Goal: Transaction & Acquisition: Purchase product/service

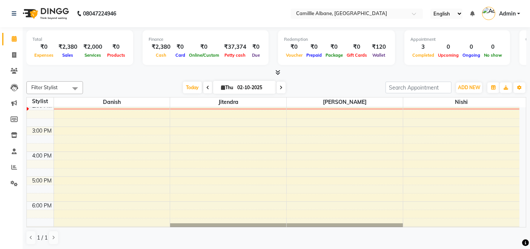
scroll to position [15, 0]
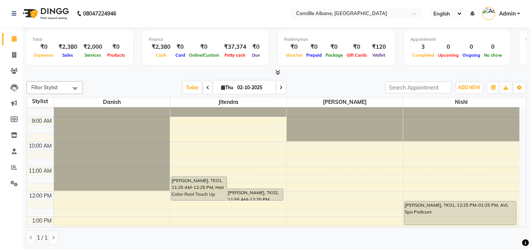
click at [233, 11] on nav "08047224946 Select Location × Camillle Albane, Nallagandla English ENGLISH Espa…" at bounding box center [265, 13] width 530 height 27
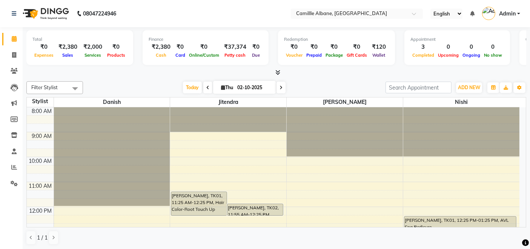
click at [277, 70] on icon at bounding box center [277, 72] width 5 height 6
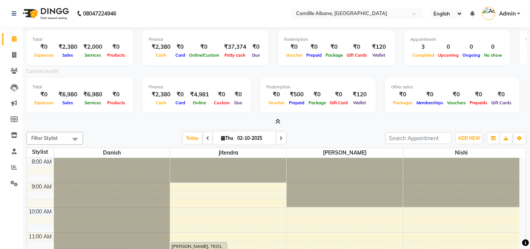
click at [279, 124] on icon at bounding box center [277, 121] width 5 height 6
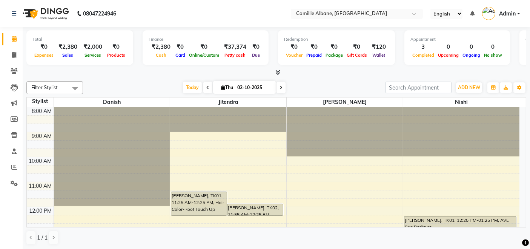
click at [327, 74] on div at bounding box center [276, 73] width 500 height 8
click at [162, 12] on nav "08047224946 Select Location × Camillle Albane, Nallagandla English ENGLISH Espa…" at bounding box center [265, 13] width 530 height 27
click at [183, 11] on nav "08047224946 Select Location × Camillle Albane, Nallagandla English ENGLISH Espa…" at bounding box center [265, 13] width 530 height 27
click at [325, 70] on div at bounding box center [276, 73] width 500 height 8
click at [278, 73] on icon at bounding box center [277, 72] width 5 height 6
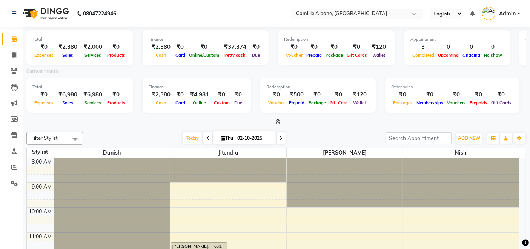
click at [276, 121] on icon at bounding box center [277, 121] width 5 height 6
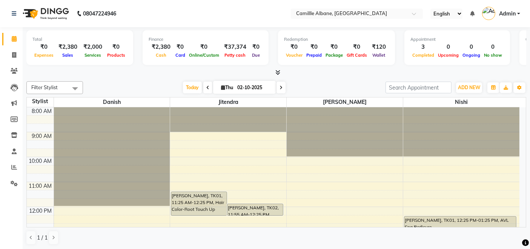
click at [321, 71] on div at bounding box center [276, 73] width 500 height 8
click at [12, 41] on icon at bounding box center [14, 39] width 5 height 6
click at [194, 86] on span "Today" at bounding box center [192, 88] width 19 height 12
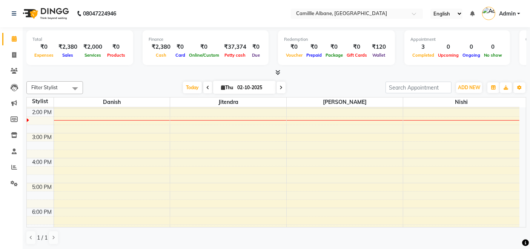
click at [63, 135] on div "8:00 AM 9:00 AM 10:00 AM 11:00 AM 12:00 PM 1:00 PM 2:00 PM 3:00 PM 4:00 PM 5:00…" at bounding box center [273, 133] width 493 height 348
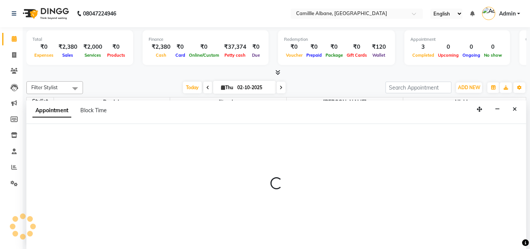
scroll to position [0, 0]
select select "57806"
select select "900"
select select "tentative"
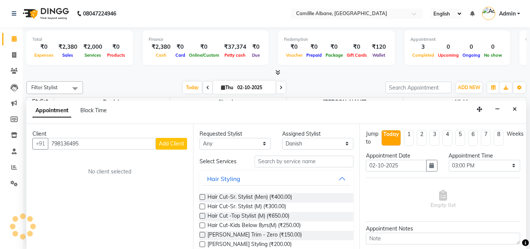
type input "7981364952"
click at [150, 142] on input "7981364952" at bounding box center [102, 144] width 108 height 12
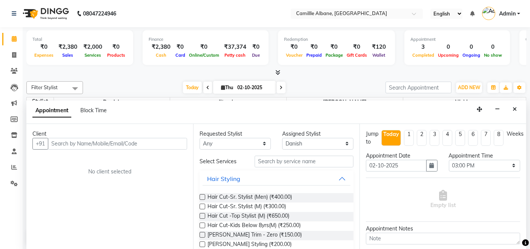
click at [150, 142] on input "text" at bounding box center [117, 144] width 139 height 12
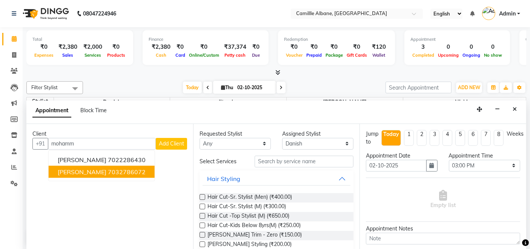
click at [120, 172] on ngb-highlight "7032786072" at bounding box center [127, 172] width 38 height 8
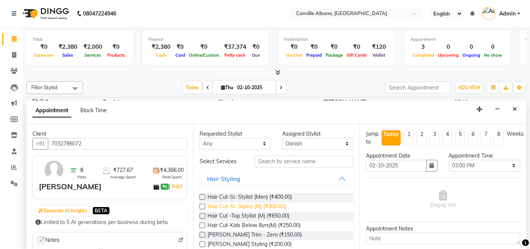
type input "7032786072"
click at [240, 203] on span "Hair Cut-Sr. Stylist (M) (₹300.00)" at bounding box center [247, 206] width 78 height 9
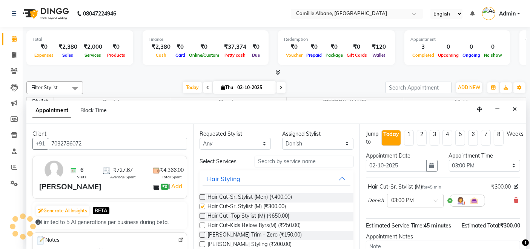
checkbox input "false"
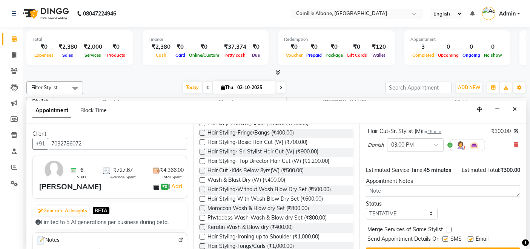
scroll to position [80, 0]
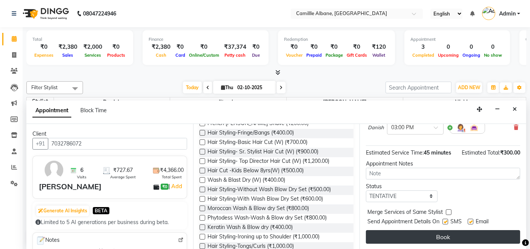
click at [434, 235] on button "Book" at bounding box center [443, 237] width 154 height 14
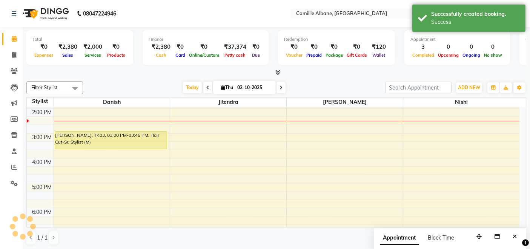
scroll to position [0, 0]
click at [514, 237] on icon "Close" at bounding box center [515, 236] width 4 height 5
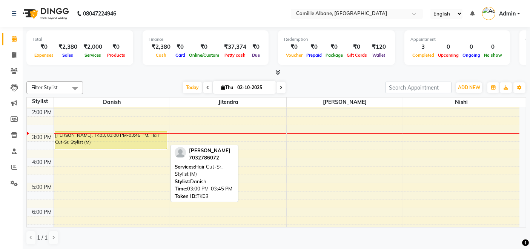
click at [86, 138] on div "[PERSON_NAME], TK03, 03:00 PM-03:45 PM, Hair Cut-Sr. Stylist (M)" at bounding box center [111, 139] width 112 height 17
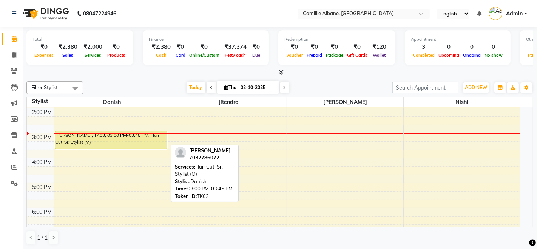
select select "7"
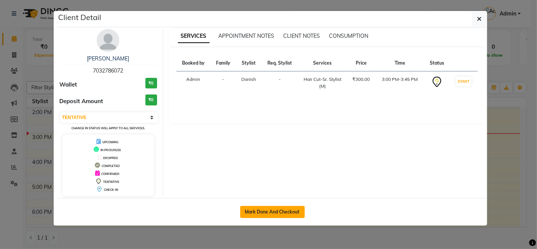
click at [272, 209] on button "Mark Done And Checkout" at bounding box center [272, 212] width 65 height 12
select select "service"
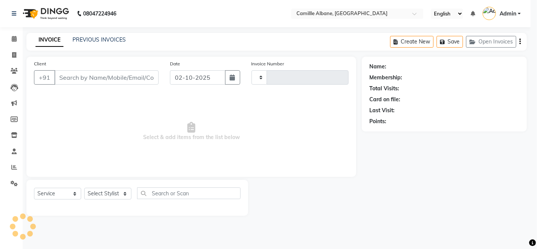
type input "1202"
select select "7025"
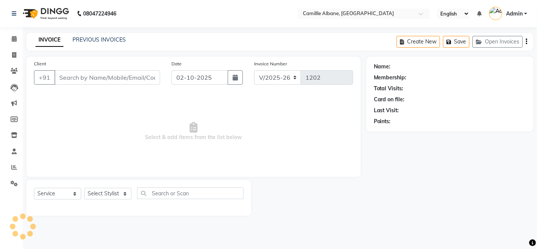
type input "7032786072"
select select "57806"
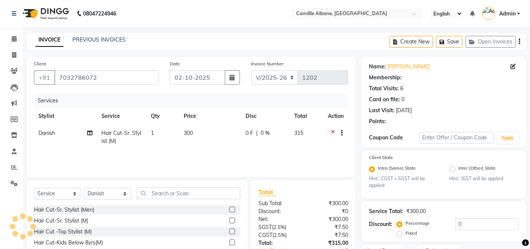
select select "1: Object"
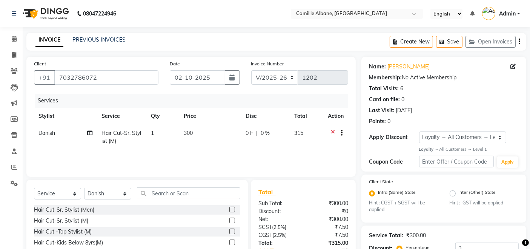
scroll to position [82, 0]
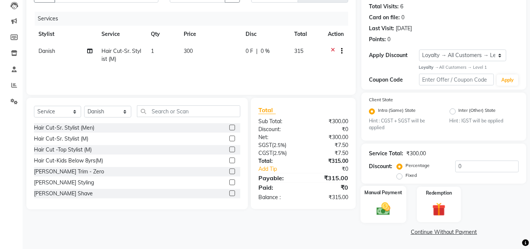
click at [395, 195] on label "Manual Payment" at bounding box center [384, 192] width 38 height 7
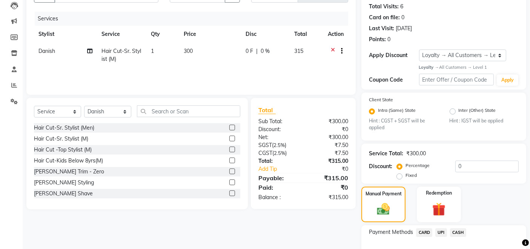
click at [442, 231] on span "UPI" at bounding box center [441, 232] width 12 height 9
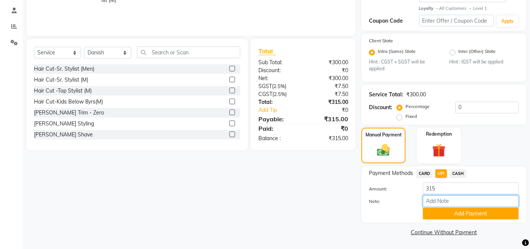
click at [462, 206] on input "Note:" at bounding box center [471, 201] width 96 height 12
click at [458, 212] on button "Add Payment" at bounding box center [471, 214] width 96 height 12
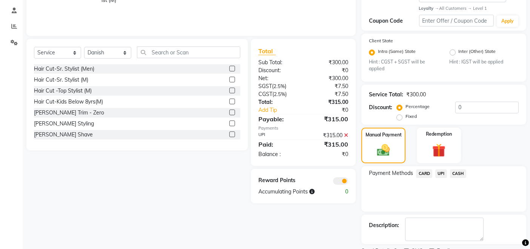
scroll to position [172, 0]
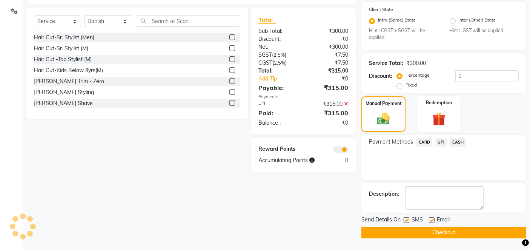
click at [450, 231] on button "Checkout" at bounding box center [444, 232] width 165 height 12
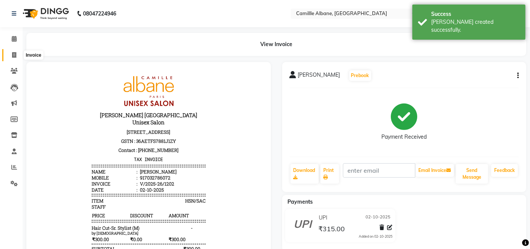
click at [9, 54] on span at bounding box center [14, 55] width 13 height 9
select select "7025"
select select "service"
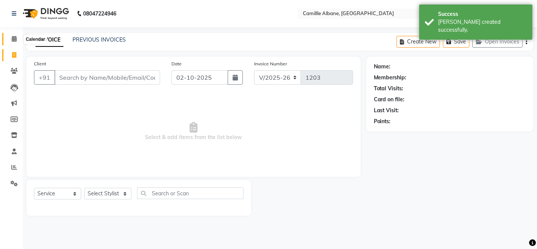
click at [13, 40] on icon at bounding box center [14, 39] width 5 height 6
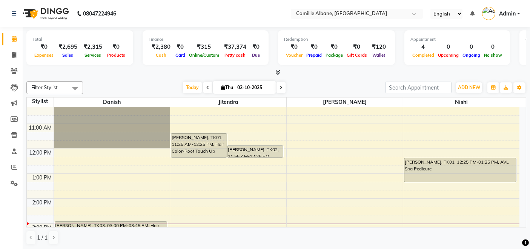
scroll to position [70, 0]
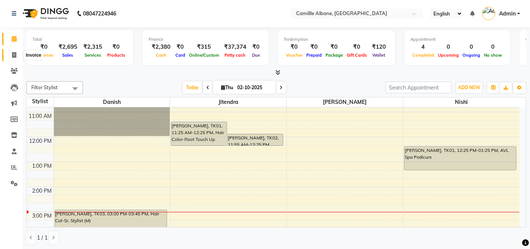
click at [14, 53] on icon at bounding box center [14, 55] width 4 height 6
select select "service"
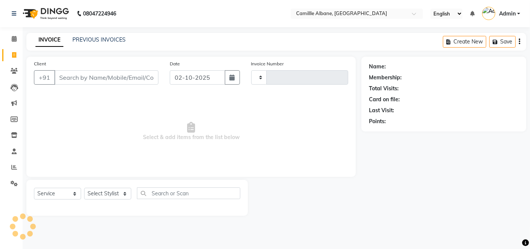
type input "1203"
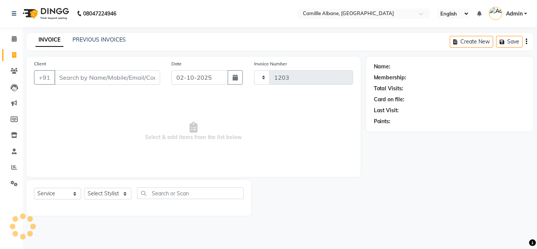
select select "7025"
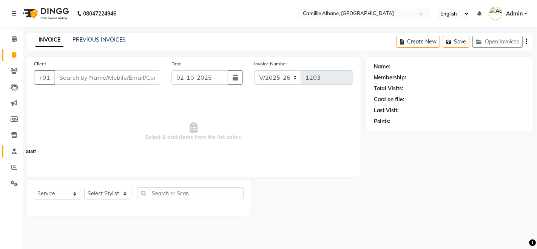
click at [12, 151] on icon at bounding box center [14, 151] width 5 height 6
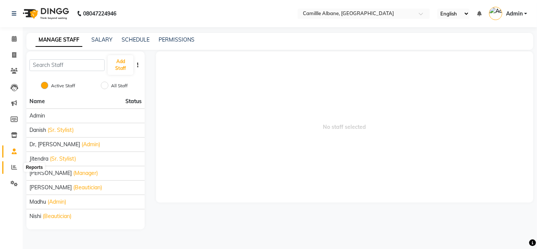
click at [12, 170] on icon at bounding box center [14, 167] width 6 height 6
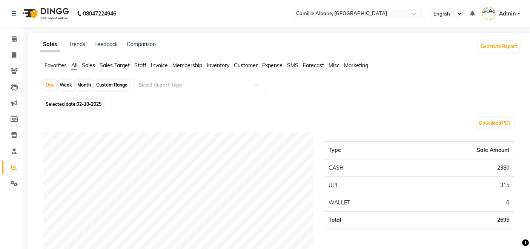
click at [139, 64] on span "Staff" at bounding box center [140, 65] width 12 height 7
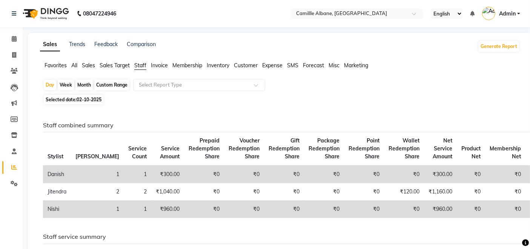
click at [86, 87] on div "Month" at bounding box center [83, 85] width 17 height 11
select select "10"
select select "2025"
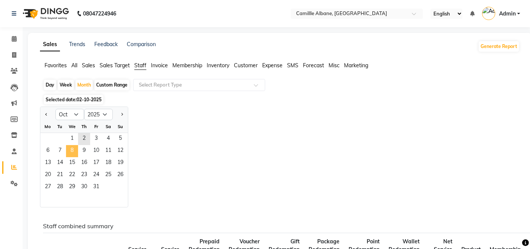
click at [73, 149] on span "8" at bounding box center [72, 151] width 12 height 12
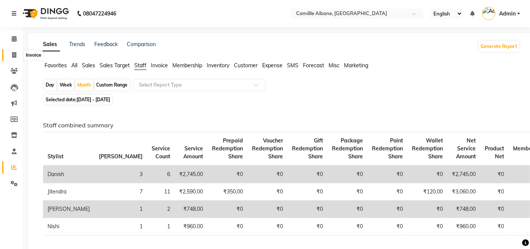
click at [12, 54] on icon at bounding box center [14, 55] width 4 height 6
select select "service"
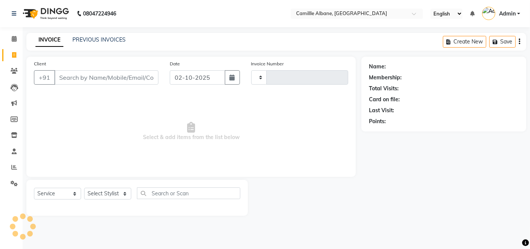
type input "1203"
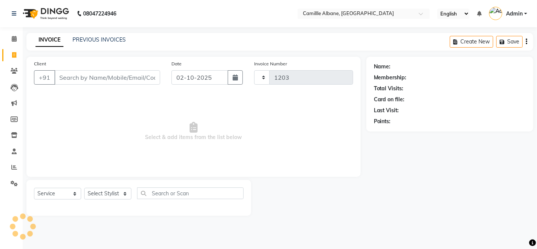
select select "7025"
